Goal: Information Seeking & Learning: Learn about a topic

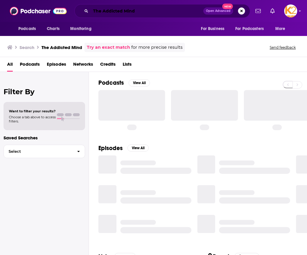
click at [131, 11] on input "The Addicted Mind" at bounding box center [147, 10] width 113 height 9
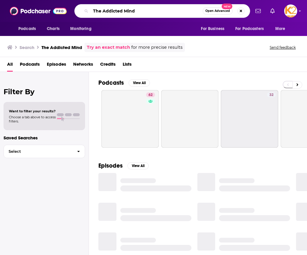
click at [131, 11] on input "The Addicted Mind" at bounding box center [147, 10] width 112 height 9
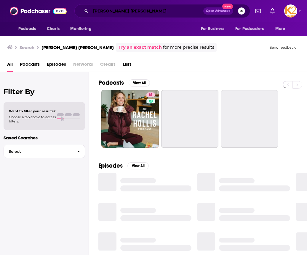
click at [124, 10] on input "Rachel Holli" at bounding box center [147, 10] width 113 height 9
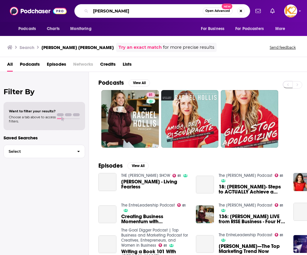
type input "Rachel Hollis"
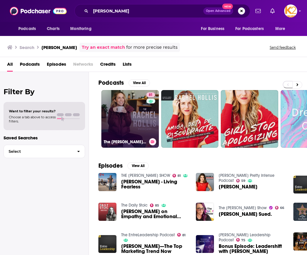
click at [128, 125] on link "81 The Rachel Hollis Podcast" at bounding box center [130, 119] width 58 height 58
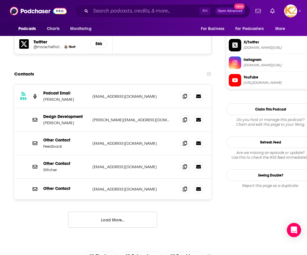
scroll to position [579, 0]
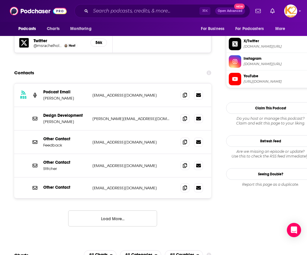
click at [119, 210] on button "Load More..." at bounding box center [112, 218] width 89 height 16
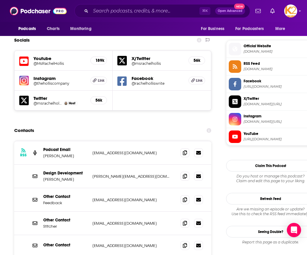
scroll to position [525, 0]
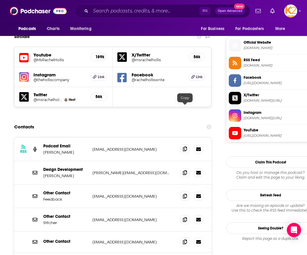
click at [184, 146] on icon at bounding box center [185, 148] width 4 height 5
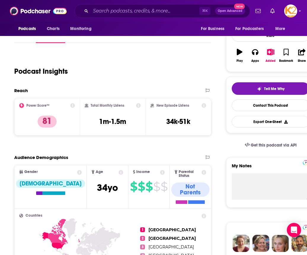
scroll to position [0, 0]
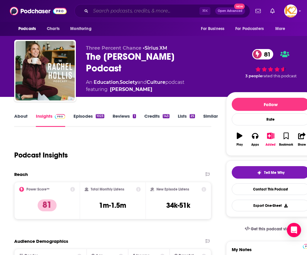
click at [116, 11] on input "Search podcasts, credits, & more..." at bounding box center [145, 10] width 109 height 9
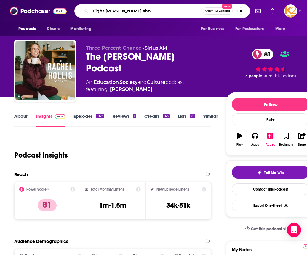
type input "Light Watkins show"
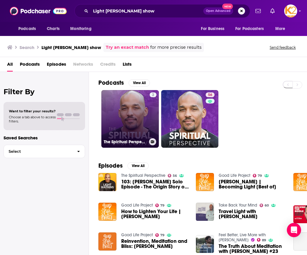
click at [128, 112] on link "2 The Spiritual Perspective" at bounding box center [130, 119] width 58 height 58
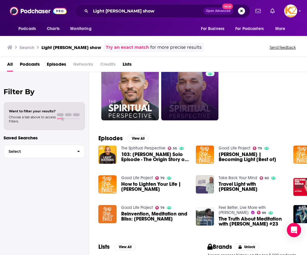
scroll to position [28, 0]
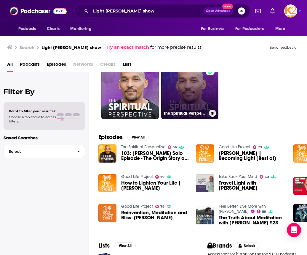
click at [186, 85] on link "56 The Spiritual Perspective" at bounding box center [190, 90] width 58 height 58
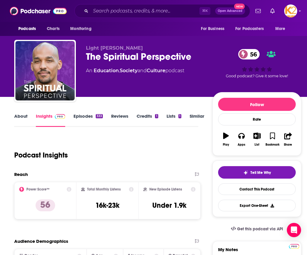
click at [20, 115] on link "About" at bounding box center [20, 120] width 13 height 14
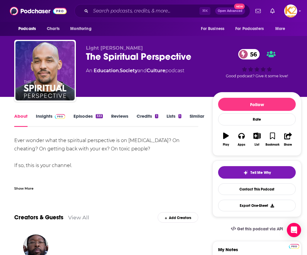
click at [29, 187] on div "Show More" at bounding box center [23, 188] width 19 height 6
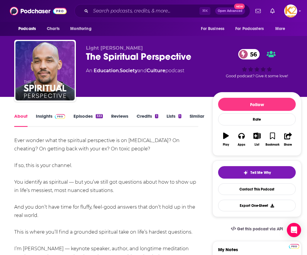
drag, startPoint x: 159, startPoint y: 145, endPoint x: 13, endPoint y: 138, distance: 145.8
copy div "Ever wonder what the spiritual perspective is on genocide? On cheating? On gett…"
